Goal: Find specific page/section: Find specific page/section

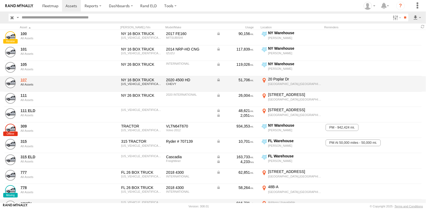
click at [22, 80] on link "107" at bounding box center [57, 80] width 73 height 5
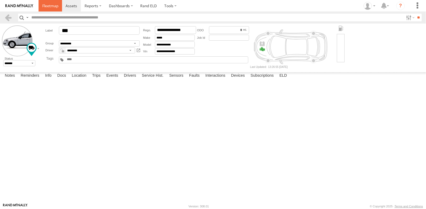
click at [48, 9] on link at bounding box center [51, 6] width 24 height 12
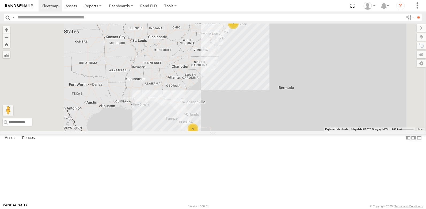
click at [0, 0] on link at bounding box center [0, 0] width 0 height 0
